Goal: Task Accomplishment & Management: Manage account settings

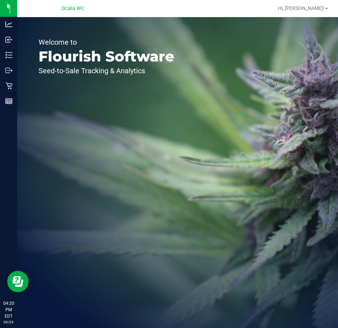
drag, startPoint x: 149, startPoint y: 138, endPoint x: 52, endPoint y: 87, distance: 109.6
click at [147, 138] on div "Welcome to Flourish Software Seed-to-Sale Tracking & Analytics" at bounding box center [106, 172] width 179 height 311
click at [315, 7] on span "Hi, [PERSON_NAME]!" at bounding box center [301, 8] width 46 height 6
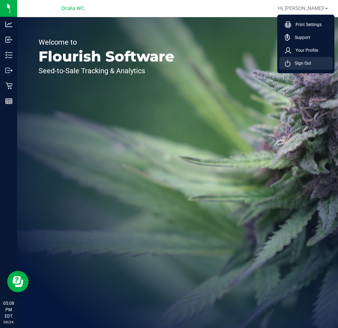
click at [305, 63] on span "Sign Out" at bounding box center [301, 63] width 21 height 7
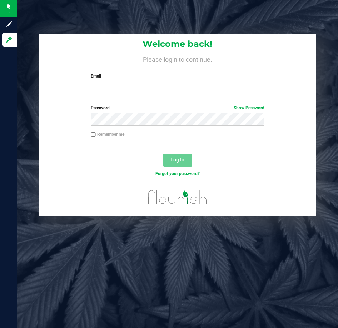
drag, startPoint x: 175, startPoint y: 95, endPoint x: 172, endPoint y: 90, distance: 5.6
click at [174, 95] on div "Welcome back! Please login to continue. Email Required Please format your email…" at bounding box center [177, 67] width 276 height 66
click at [172, 87] on input "Email" at bounding box center [178, 87] width 174 height 13
type input "[EMAIL_ADDRESS][DOMAIN_NAME]"
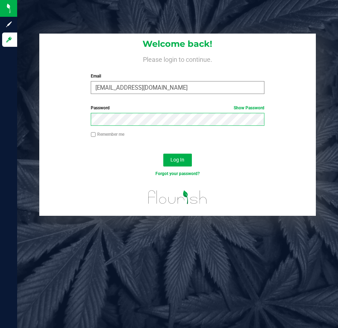
click at [163, 154] on button "Log In" at bounding box center [177, 160] width 29 height 13
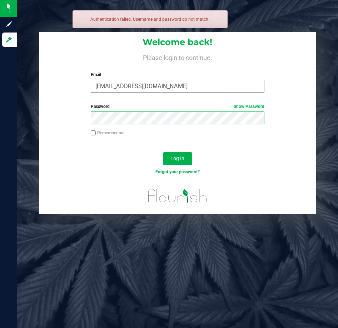
click at [163, 152] on button "Log In" at bounding box center [177, 158] width 29 height 13
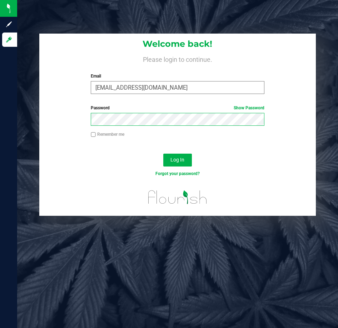
click at [163, 154] on button "Log In" at bounding box center [177, 160] width 29 height 13
